Goal: Navigation & Orientation: Find specific page/section

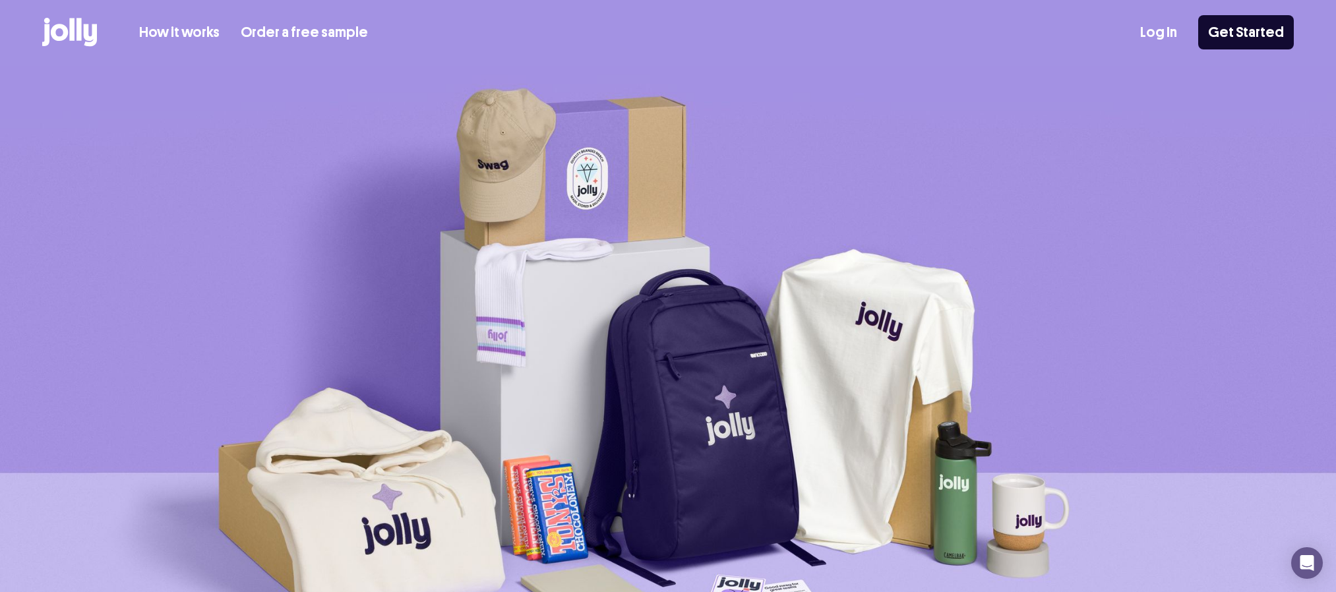
click at [1155, 32] on link "Log In" at bounding box center [1158, 33] width 37 height 22
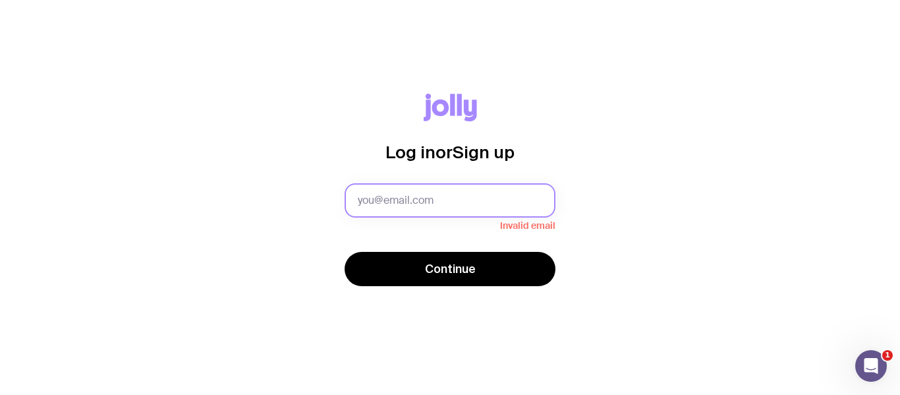
type input "[EMAIL_ADDRESS][DOMAIN_NAME]"
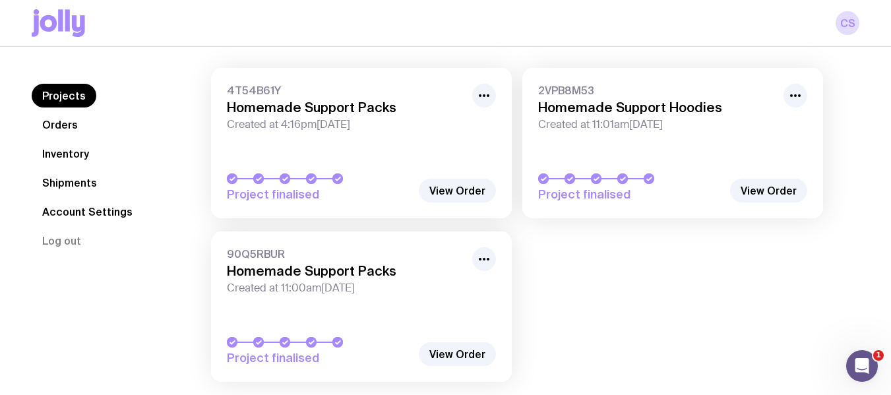
scroll to position [132, 0]
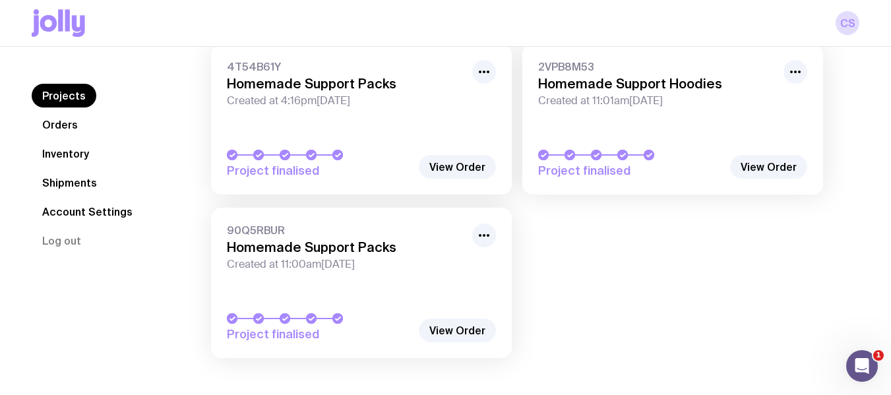
click at [89, 162] on link "Inventory" at bounding box center [66, 154] width 68 height 24
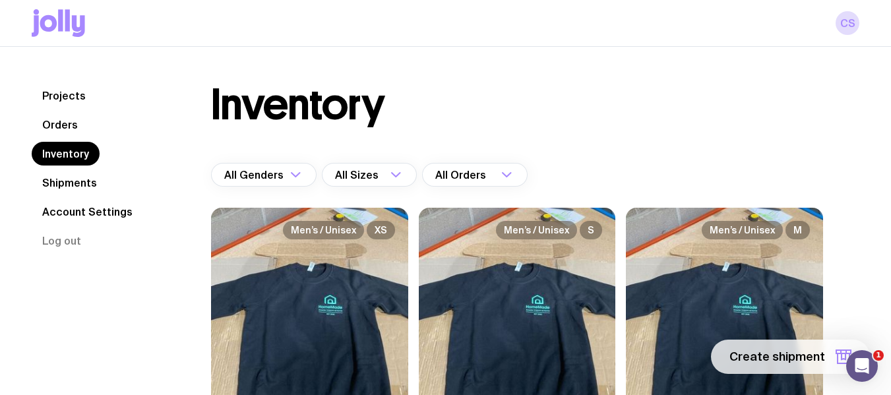
click at [746, 353] on span "Create shipment" at bounding box center [777, 357] width 96 height 16
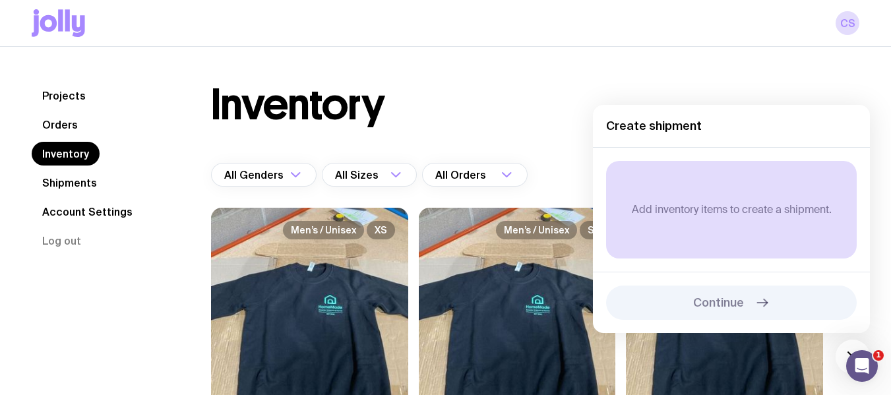
click at [512, 87] on div "Inventory" at bounding box center [517, 105] width 612 height 42
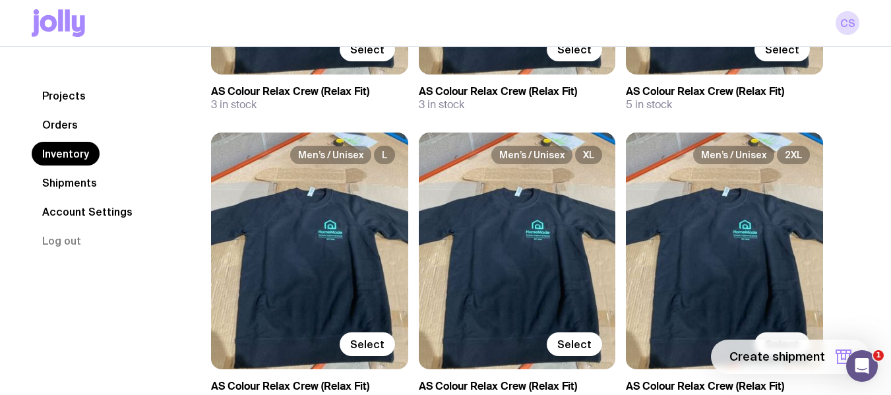
scroll to position [461, 0]
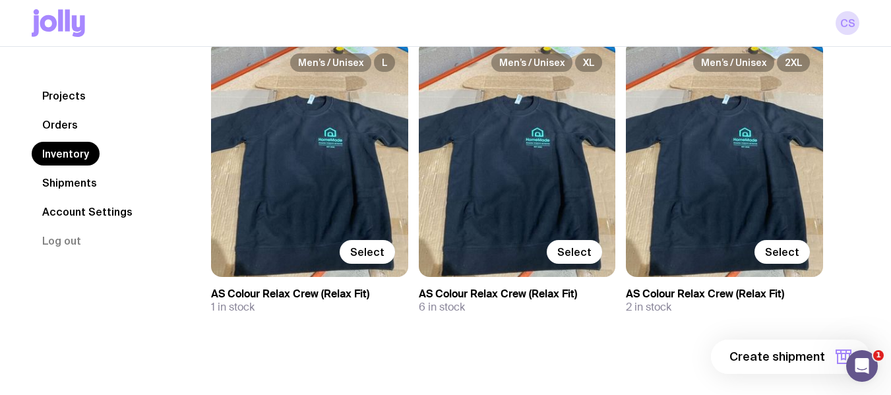
click at [74, 121] on link "Orders" at bounding box center [60, 125] width 57 height 24
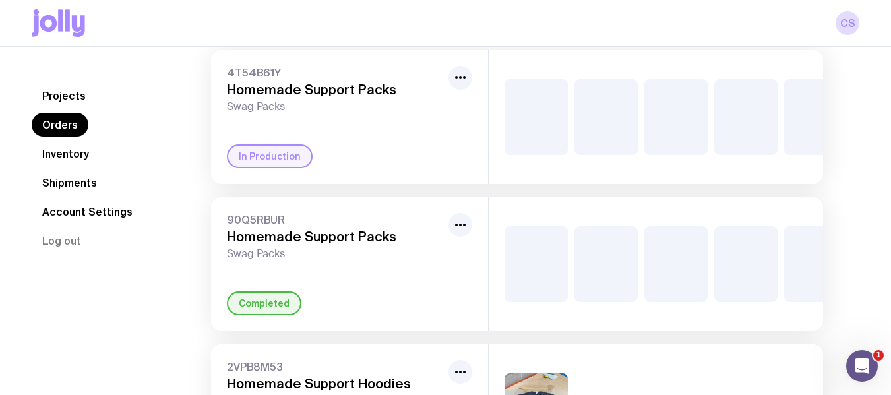
scroll to position [198, 0]
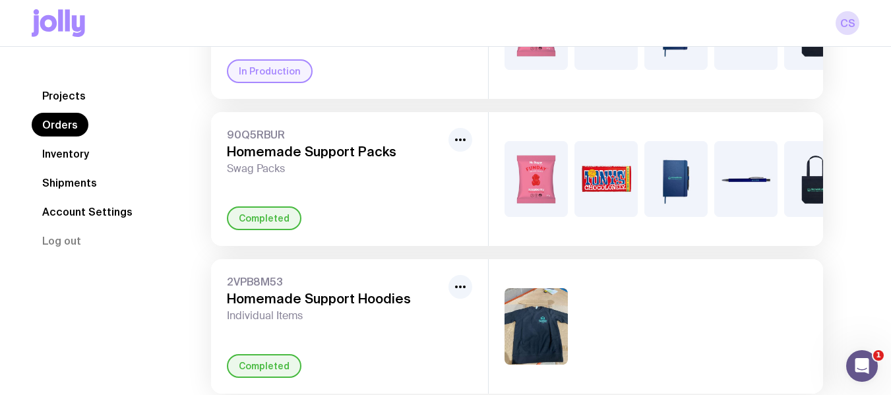
click at [259, 82] on div "In Production" at bounding box center [270, 71] width 86 height 24
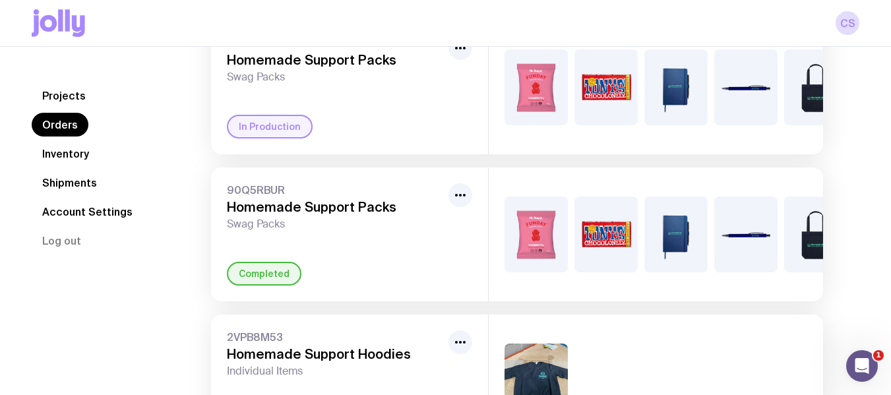
scroll to position [66, 0]
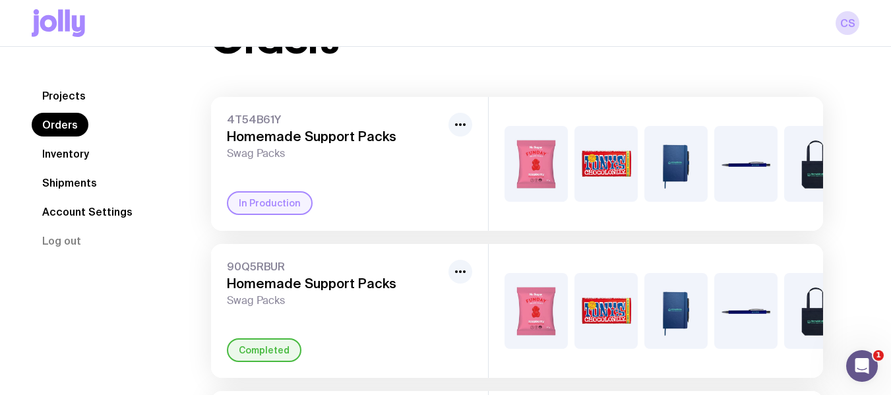
click at [399, 165] on div "4T54B61Y Homemade Support Packs Swag Packs In Production" at bounding box center [349, 164] width 277 height 134
click at [398, 130] on h3 "Homemade Support Packs" at bounding box center [335, 137] width 216 height 16
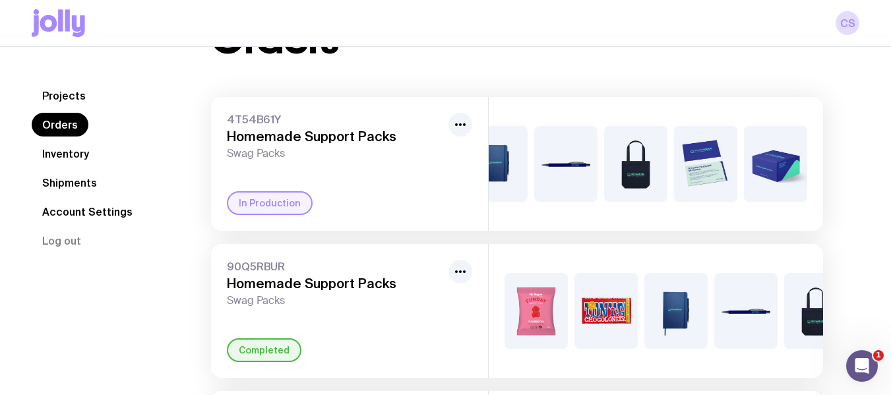
click at [363, 126] on div "4T54B61Y Homemade Support Packs Swag Packs" at bounding box center [335, 136] width 216 height 47
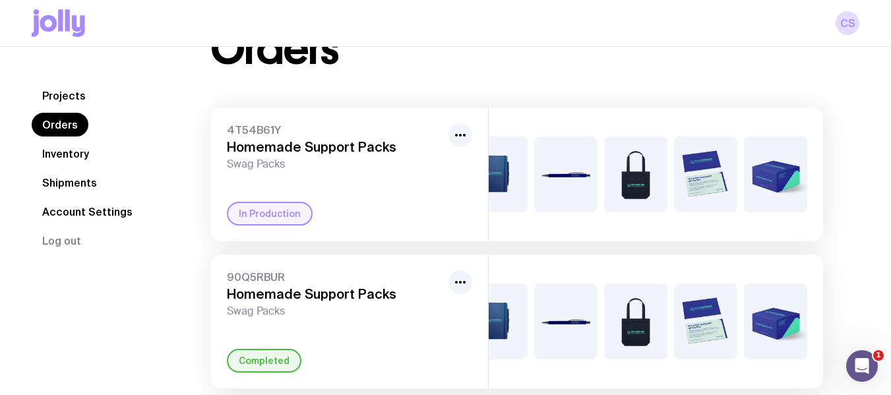
scroll to position [0, 0]
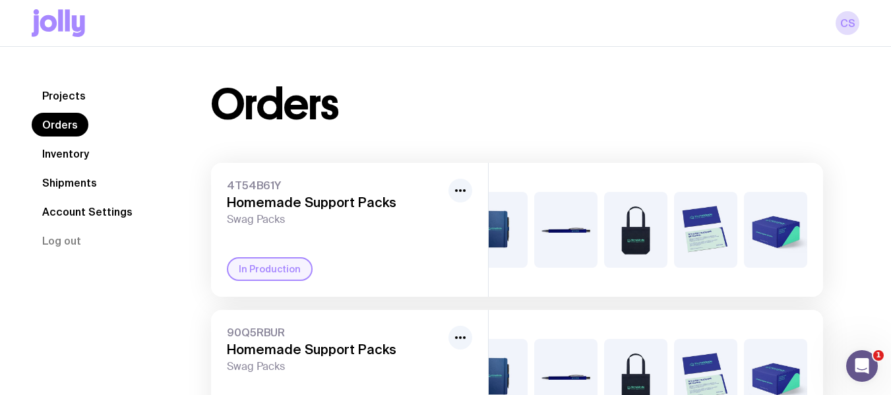
click at [55, 20] on icon at bounding box center [48, 23] width 17 height 16
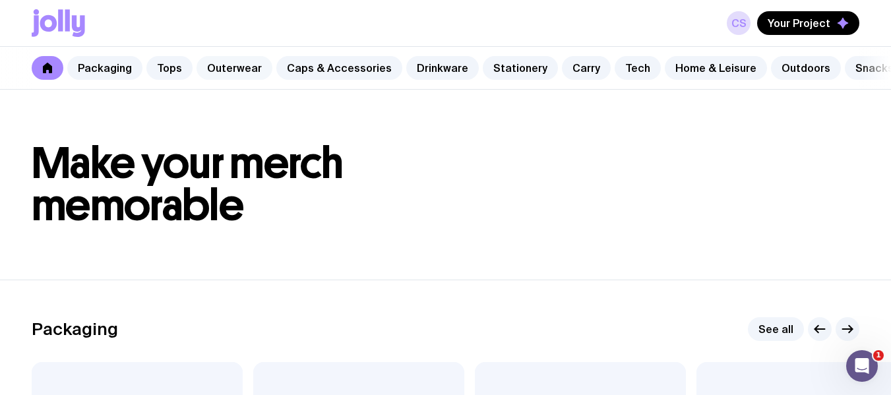
click at [241, 68] on link "Outerwear" at bounding box center [234, 68] width 76 height 24
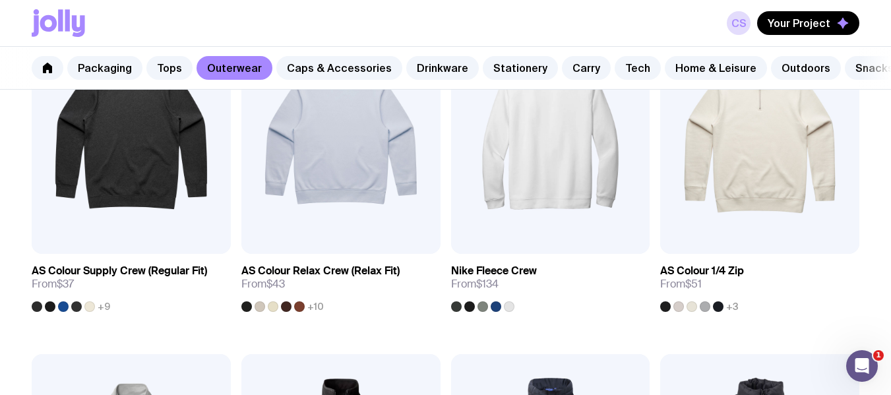
scroll to position [330, 0]
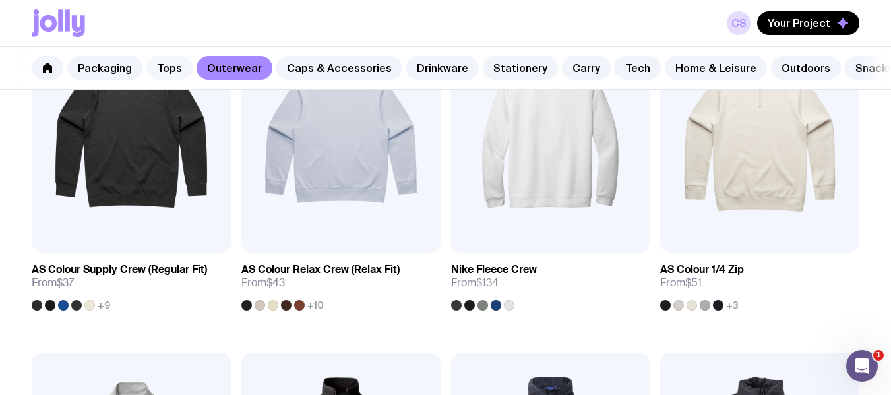
click at [161, 64] on link "Tops" at bounding box center [169, 68] width 46 height 24
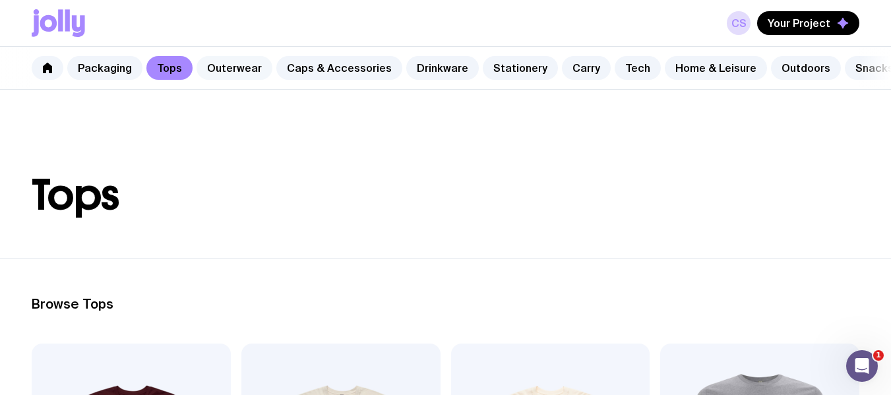
click at [255, 71] on link "Outerwear" at bounding box center [234, 68] width 76 height 24
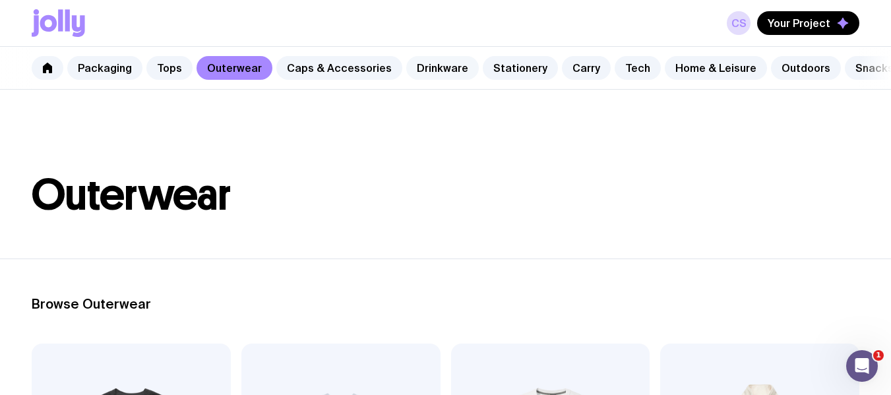
click at [419, 67] on link "Drinkware" at bounding box center [442, 68] width 73 height 24
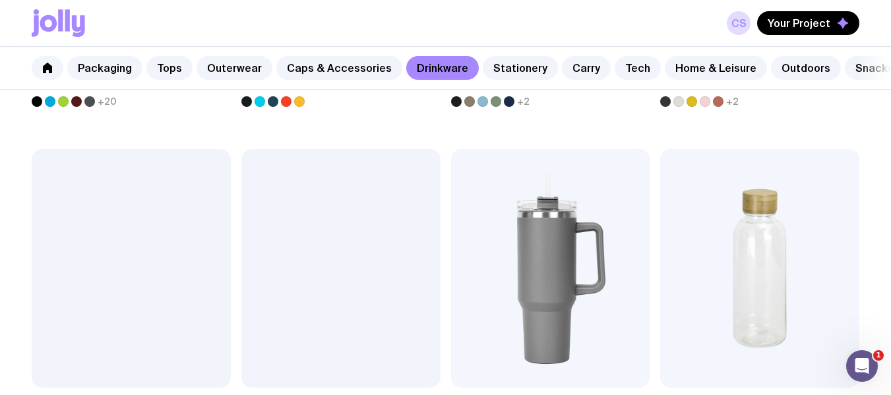
scroll to position [989, 0]
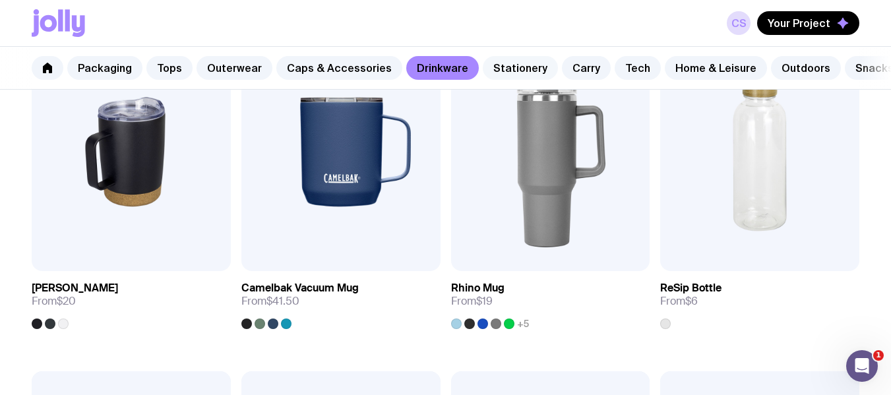
click at [504, 67] on link "Stationery" at bounding box center [520, 68] width 75 height 24
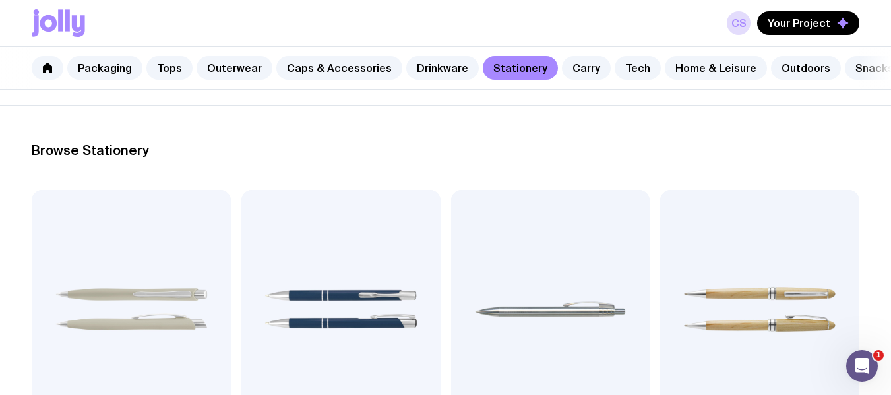
scroll to position [154, 0]
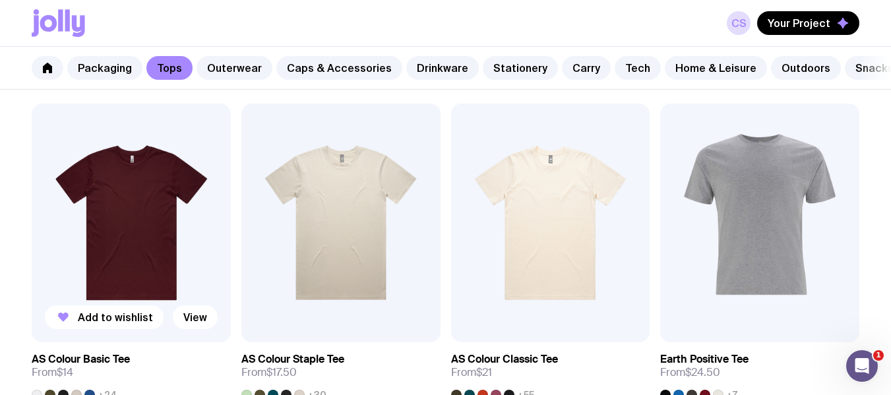
scroll to position [264, 0]
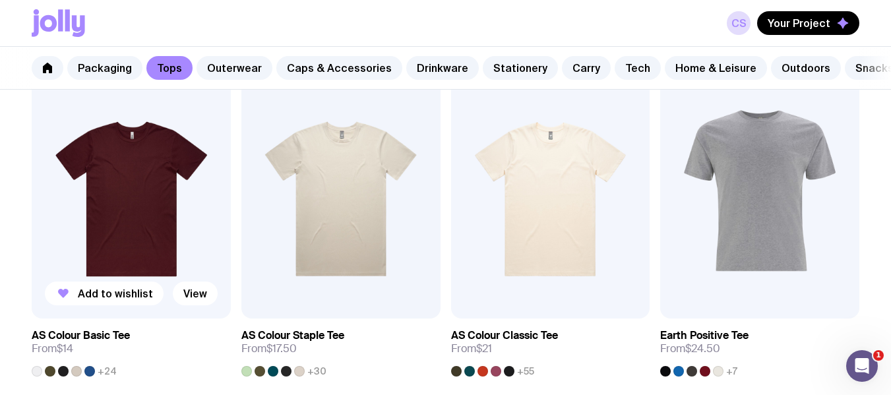
click at [182, 233] on img at bounding box center [131, 199] width 199 height 239
